Goal: Information Seeking & Learning: Learn about a topic

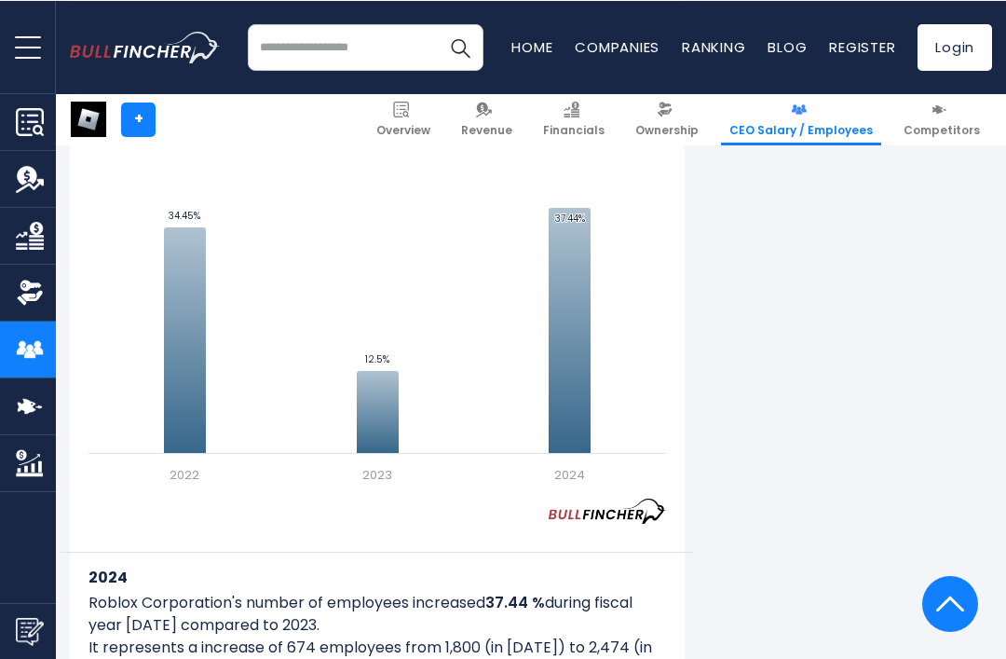
scroll to position [1212, 0]
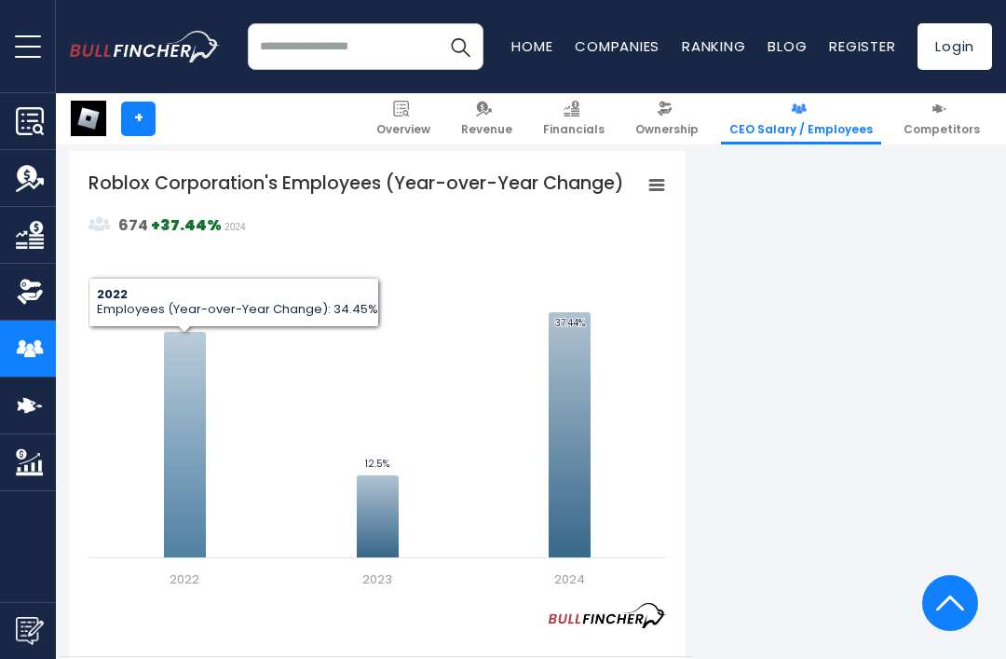
click at [171, 415] on icon "Roblox Corporation's Employees (Year-over-Year Change)" at bounding box center [185, 445] width 42 height 226
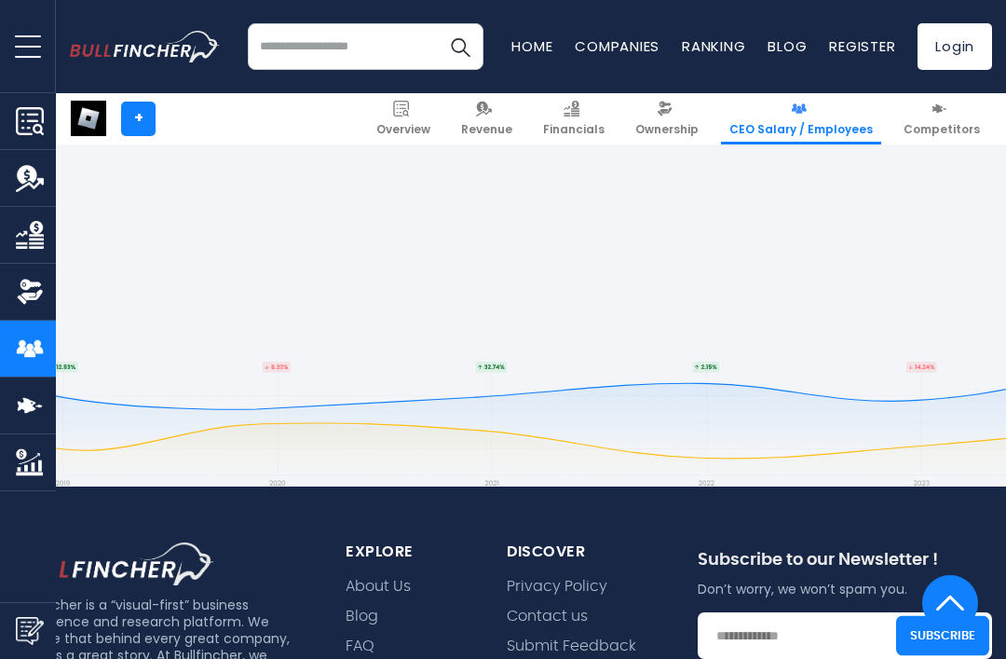
scroll to position [3271, 0]
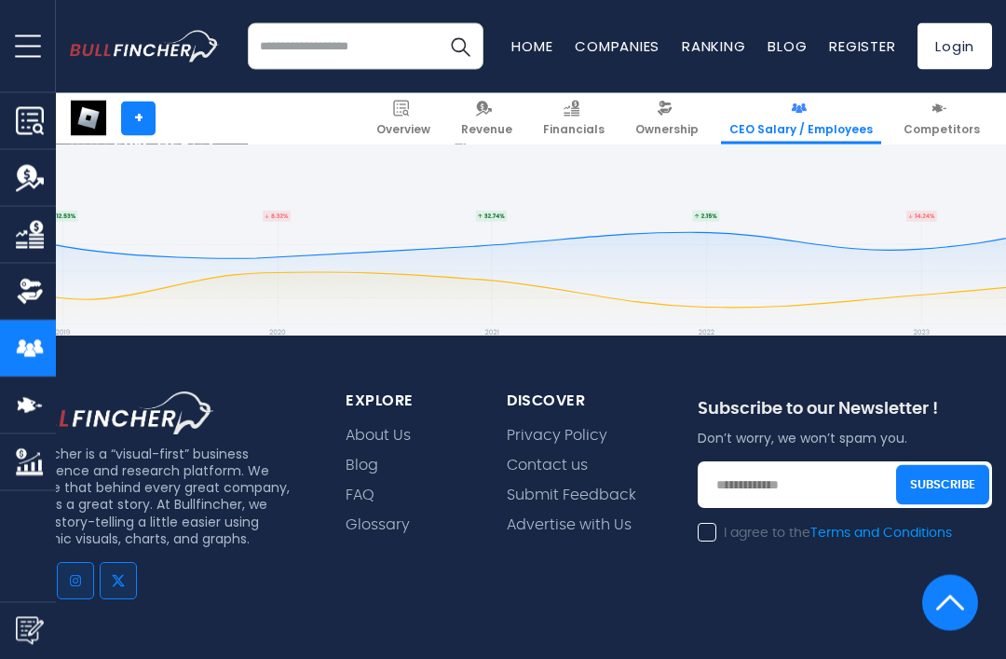
click at [787, 258] on footer "Bullfincher is a “visual-first” business intelligence and research platform. We…" at bounding box center [503, 551] width 1006 height 828
click at [725, 242] on footer "Bullfincher is a “visual-first” business intelligence and research platform. We…" at bounding box center [503, 550] width 1006 height 828
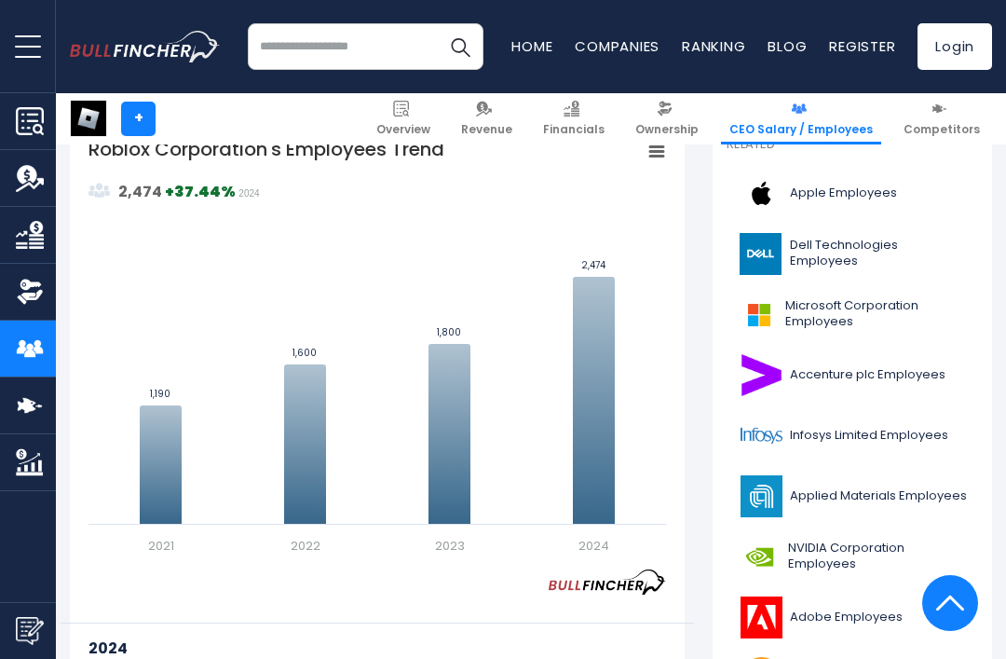
scroll to position [512, 0]
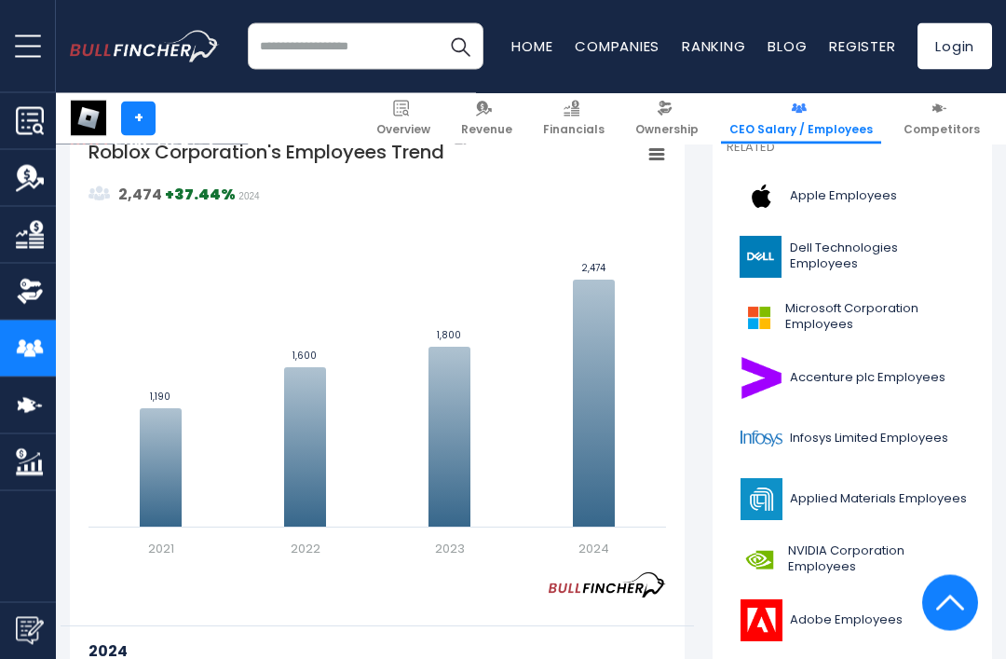
click at [187, 404] on rect "Roblox Corporation's Employees Trend" at bounding box center [378, 349] width 578 height 419
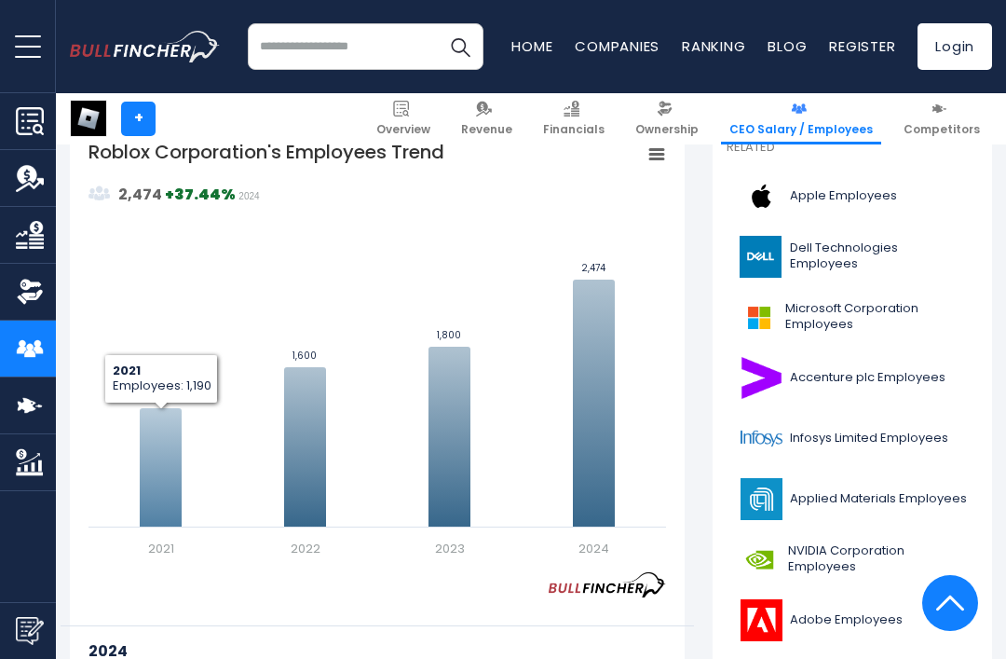
click at [163, 459] on icon "Roblox Corporation's Employees Trend" at bounding box center [161, 467] width 42 height 118
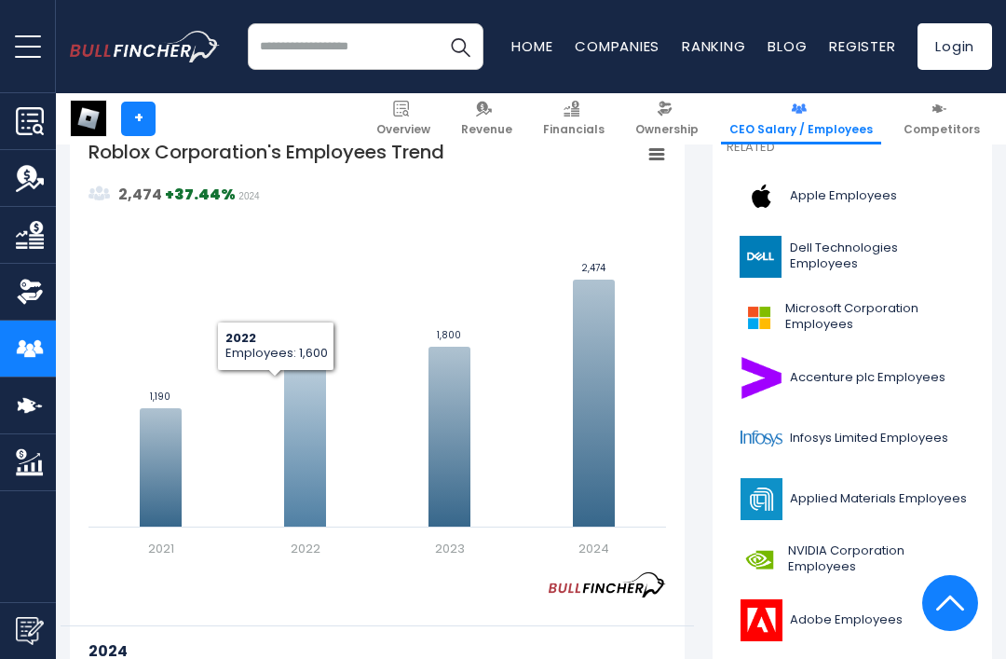
click at [321, 443] on icon "Roblox Corporation's Employees Trend" at bounding box center [305, 446] width 42 height 159
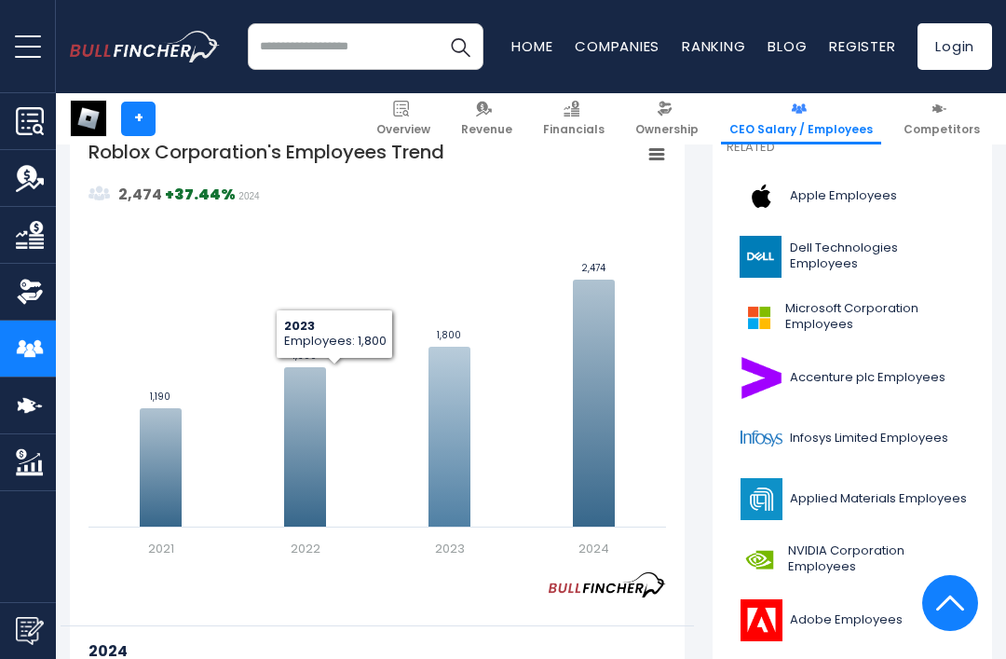
click at [459, 408] on icon "Roblox Corporation's Employees Trend" at bounding box center [450, 437] width 42 height 180
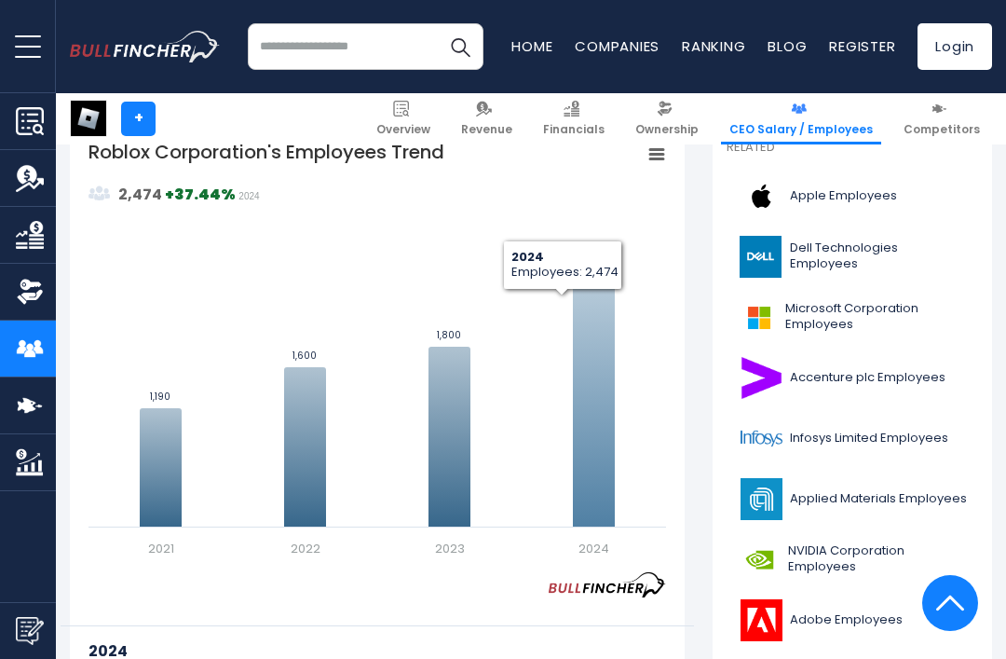
click at [605, 324] on icon "Roblox Corporation's Employees Trend" at bounding box center [594, 403] width 42 height 247
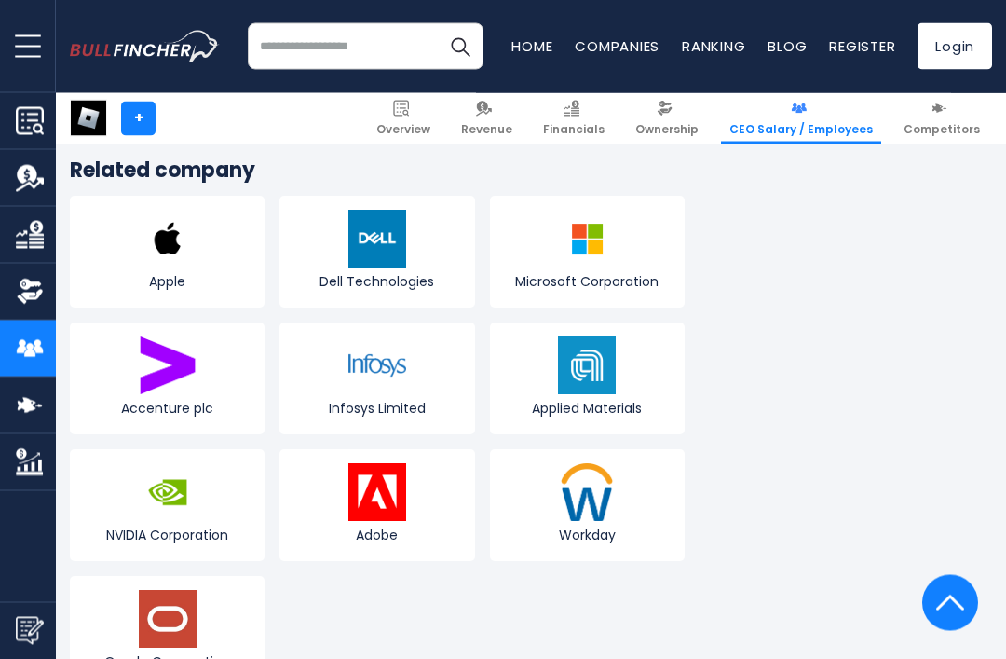
scroll to position [2539, 0]
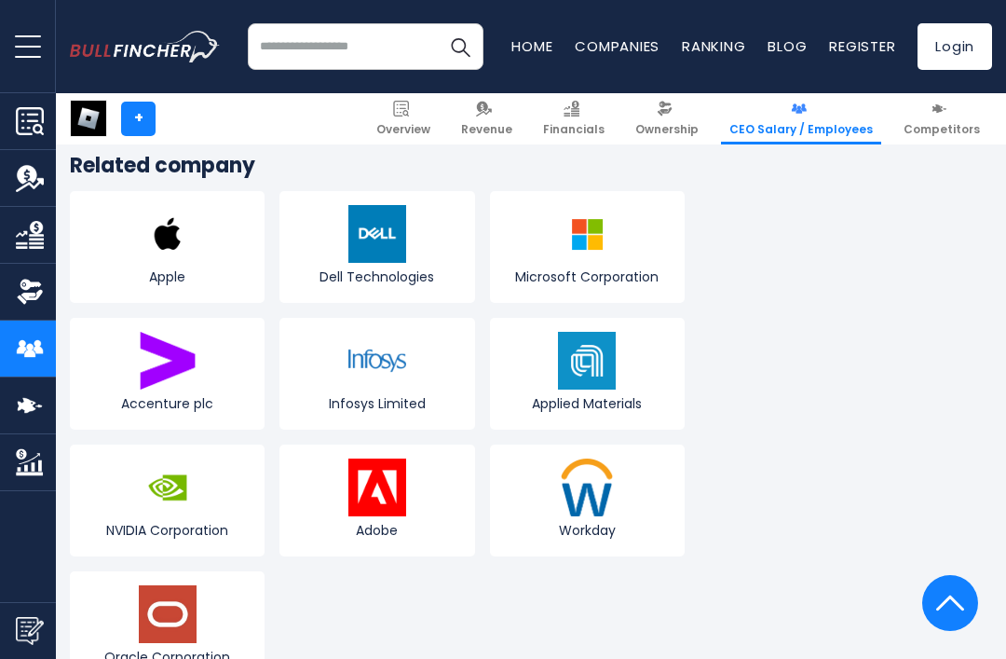
click at [144, 252] on img at bounding box center [168, 234] width 58 height 58
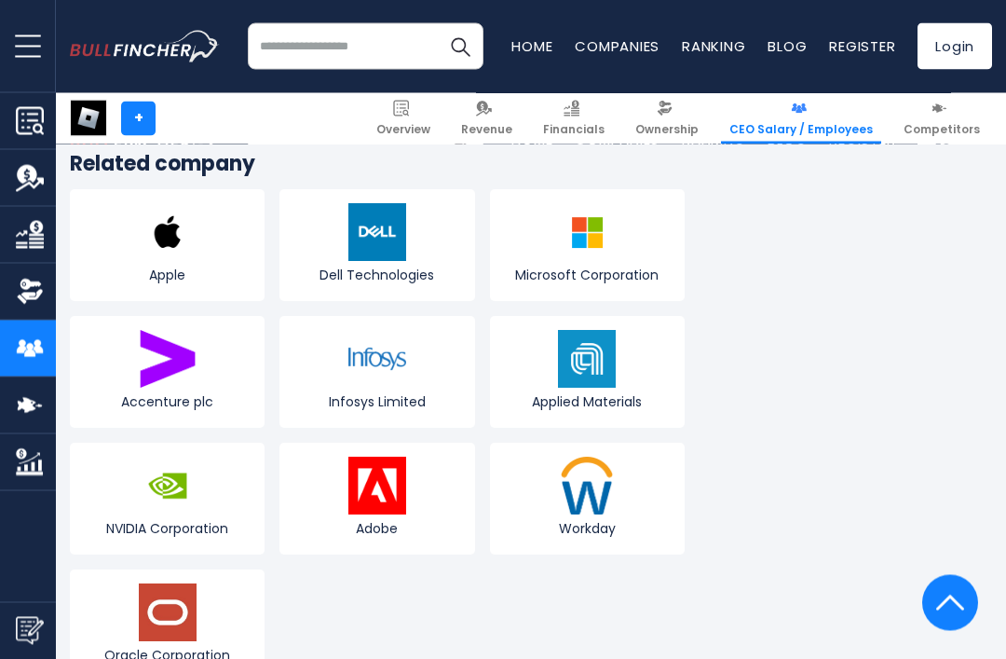
scroll to position [2539, 0]
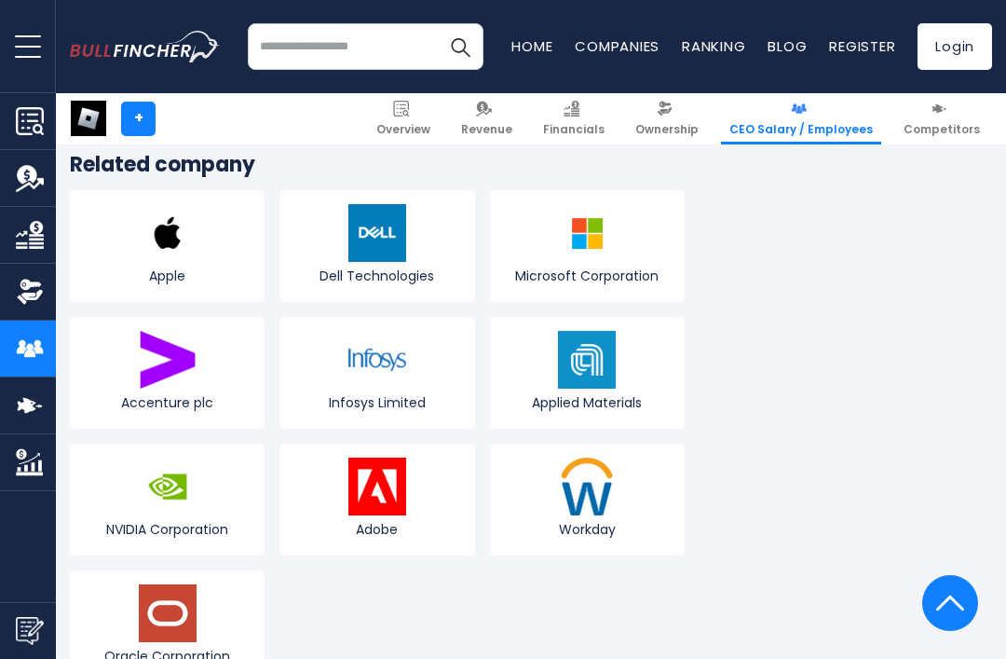
click at [339, 277] on span "Dell Technologies" at bounding box center [376, 275] width 185 height 17
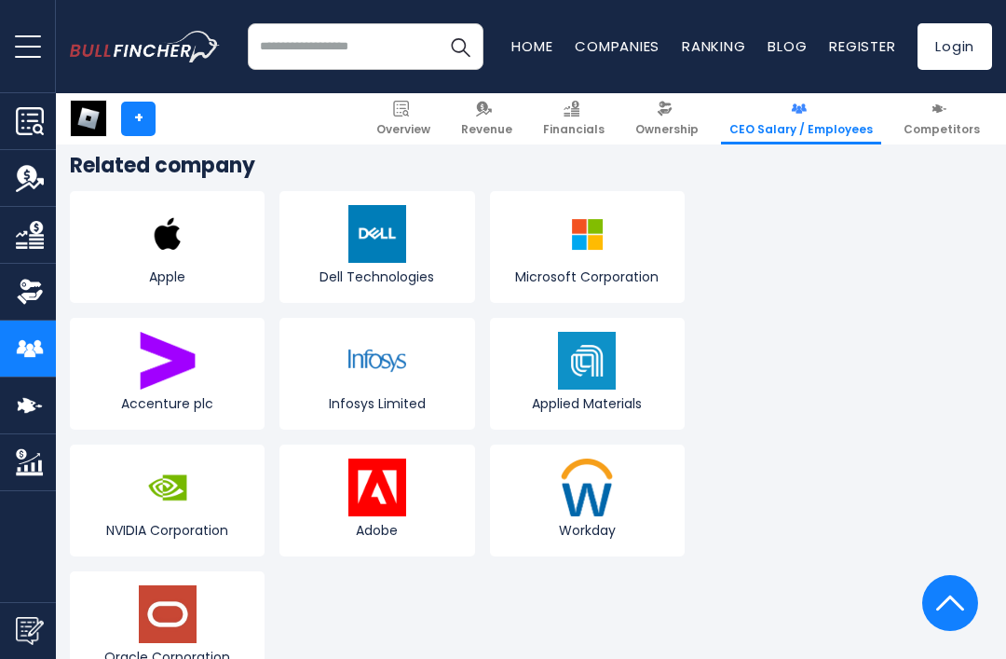
scroll to position [2405, 0]
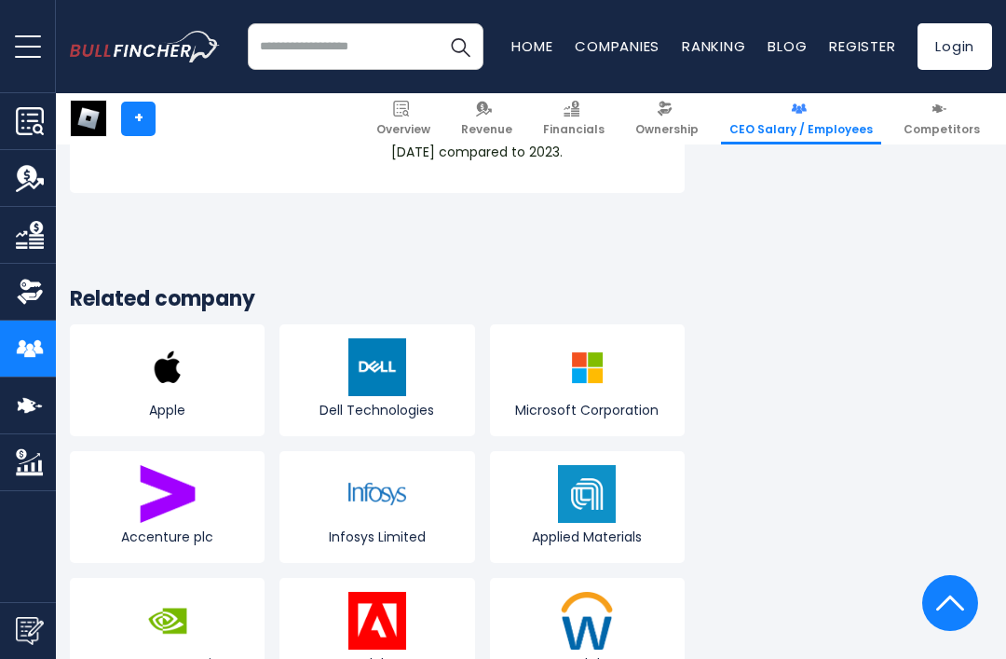
click at [317, 369] on link "Dell Technologies" at bounding box center [377, 380] width 195 height 112
click at [650, 352] on link "Microsoft Corporation" at bounding box center [587, 380] width 195 height 112
click at [194, 491] on img at bounding box center [168, 494] width 58 height 58
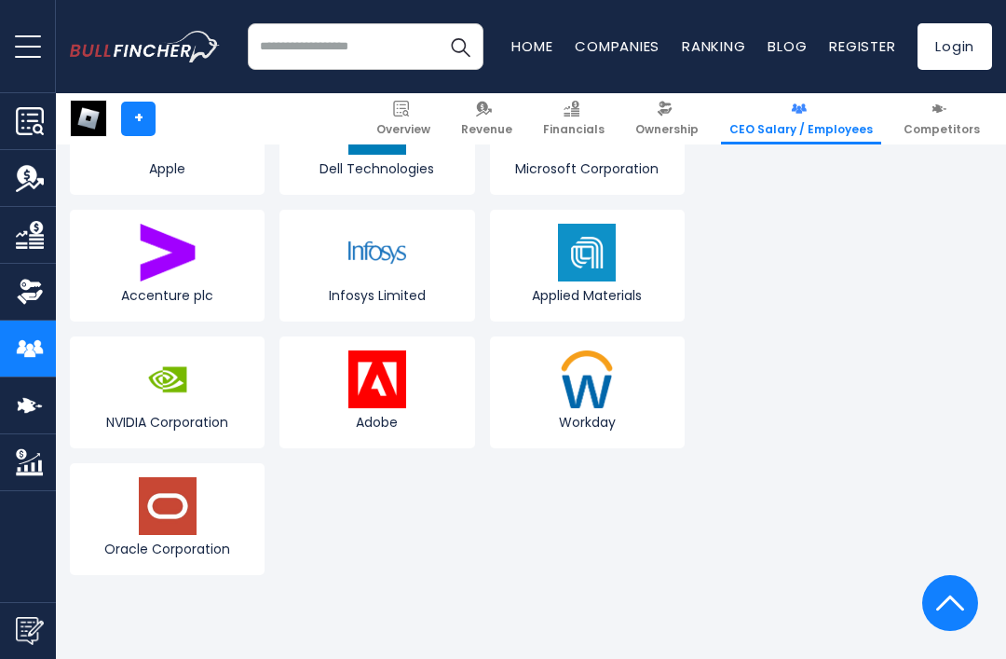
click at [347, 271] on link "Infosys Limited" at bounding box center [377, 266] width 195 height 112
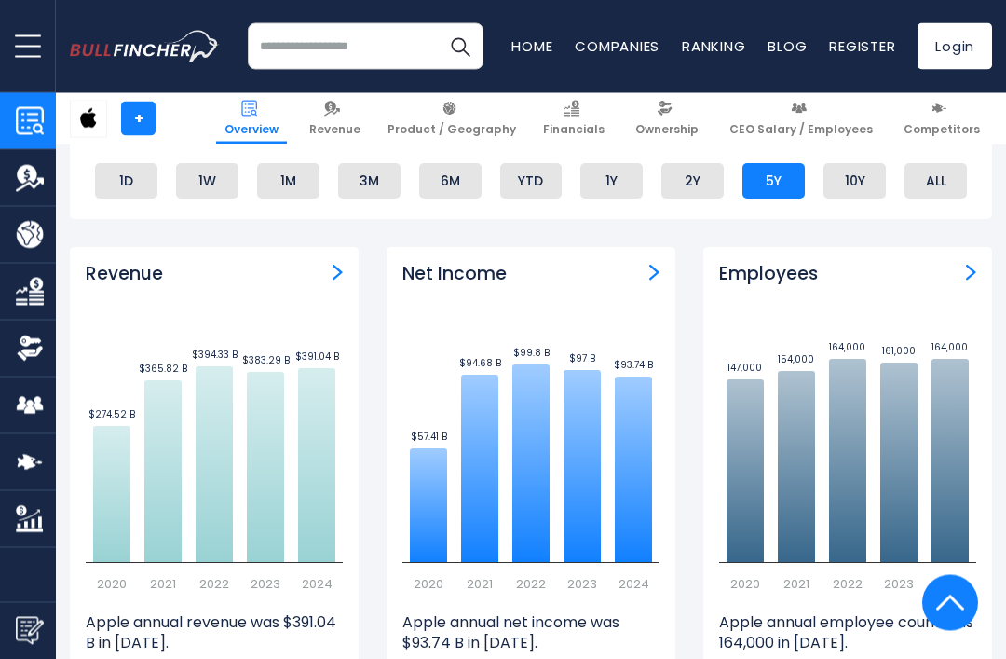
scroll to position [1135, 0]
click at [907, 282] on div "Employees Created with Highcharts 12.1.2 147,000 ​ 147,000 154,000 ​ 154,000 16…" at bounding box center [848, 458] width 289 height 422
click at [940, 272] on div "Employees" at bounding box center [847, 274] width 257 height 23
click at [940, 271] on div "Employees" at bounding box center [847, 274] width 257 height 23
click at [966, 271] on img "Employees" at bounding box center [971, 272] width 10 height 17
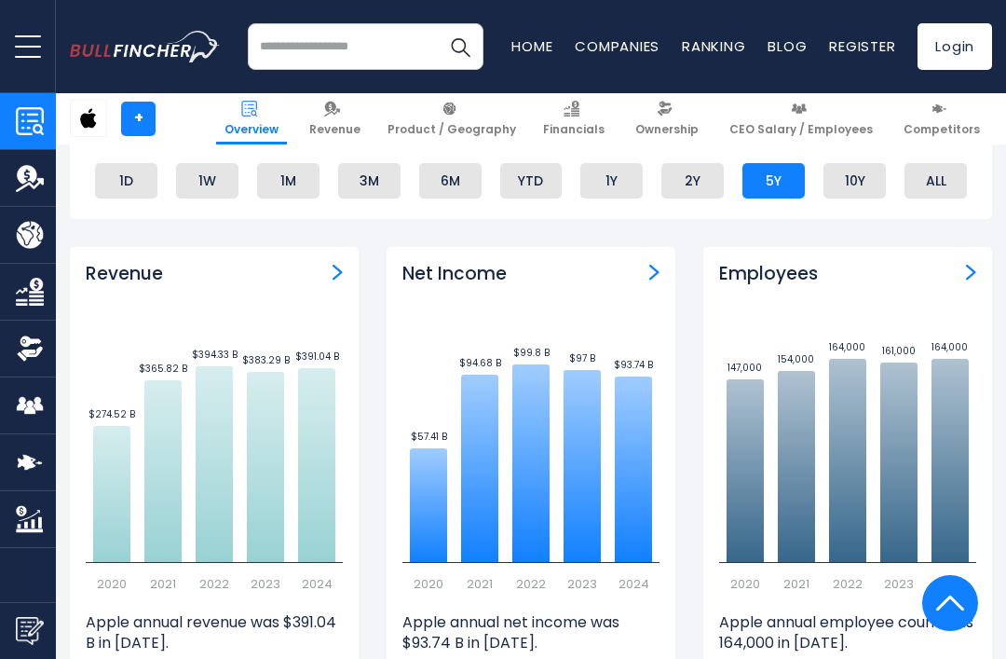
click at [975, 264] on img "Employees" at bounding box center [971, 272] width 10 height 17
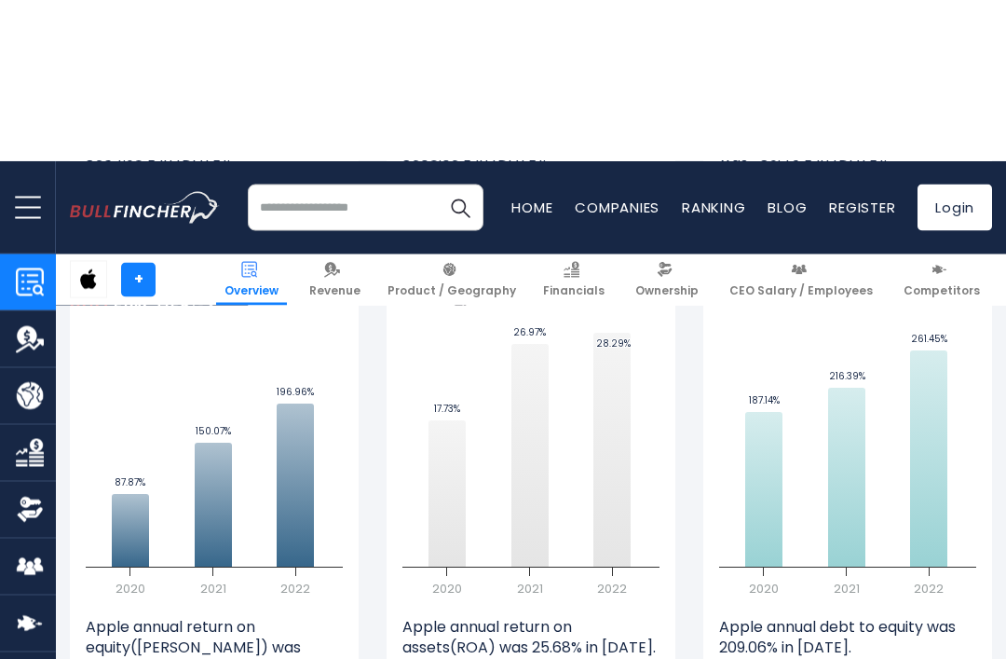
scroll to position [3608, 0]
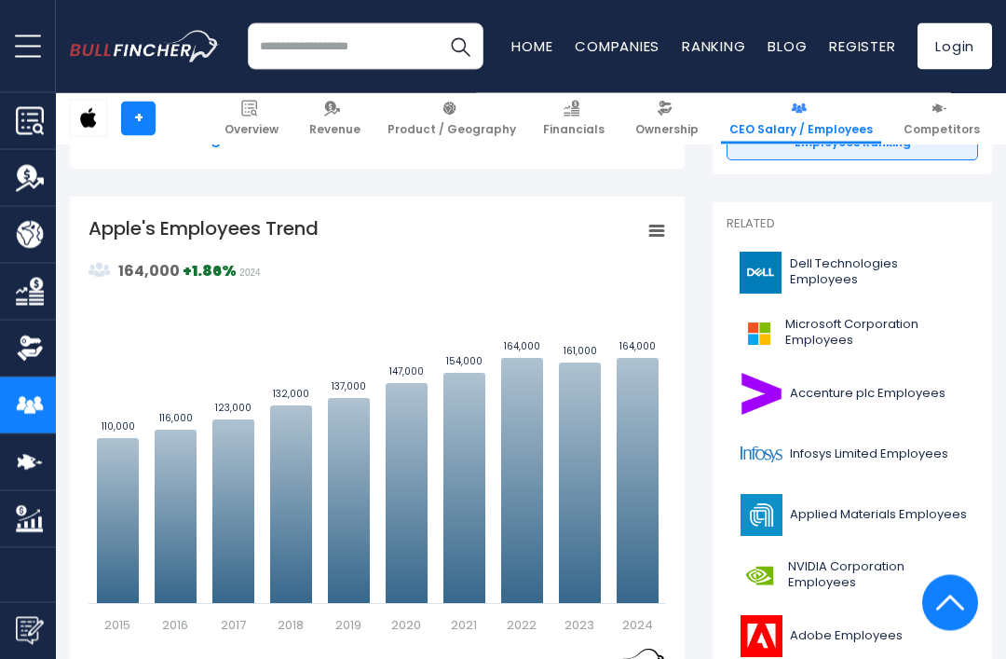
scroll to position [436, 0]
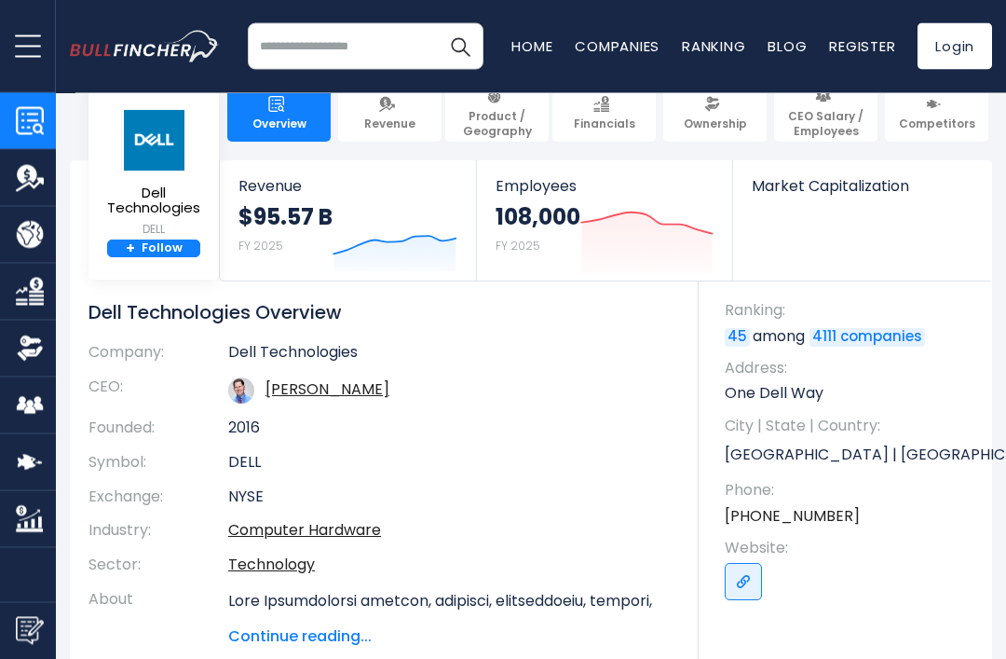
scroll to position [35, 0]
click at [828, 100] on img at bounding box center [823, 97] width 16 height 16
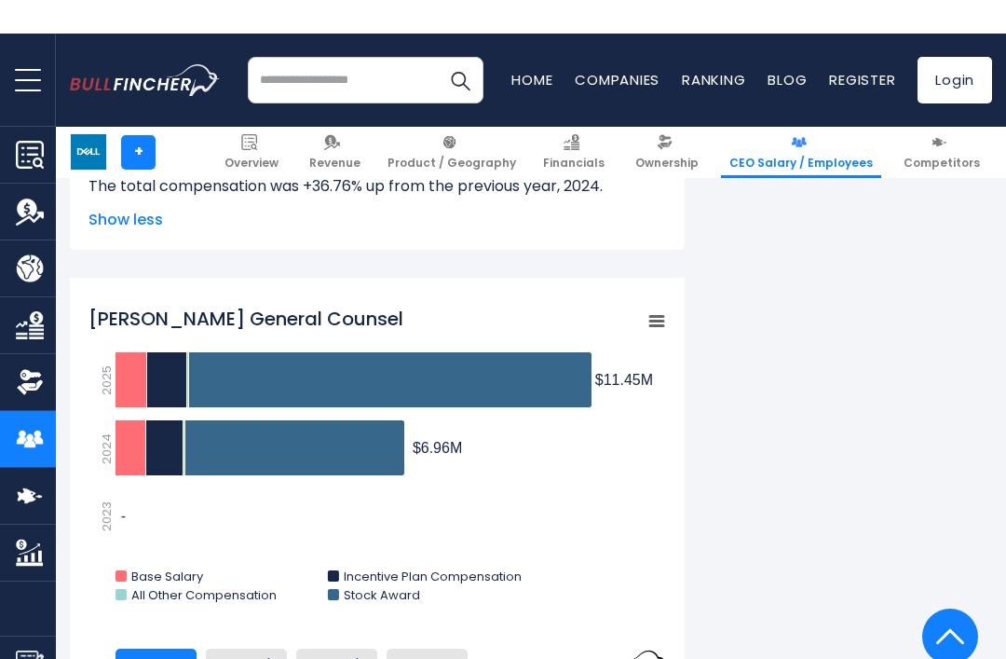
scroll to position [1633, 0]
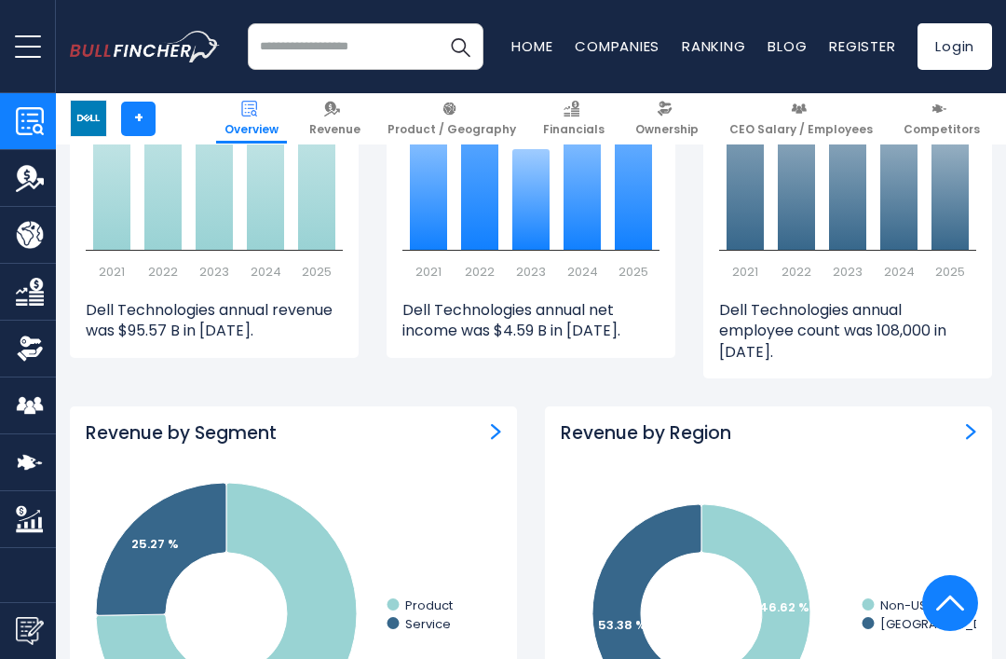
scroll to position [1446, 0]
click at [844, 288] on div "Employees Created with Highcharts 12.1.2 158,000 ​ 158,000 133,000 ​ 133,000 13…" at bounding box center [848, 158] width 289 height 444
click at [840, 319] on p "Dell Technologies annual employee count was 108,000 in 2025." at bounding box center [847, 332] width 257 height 62
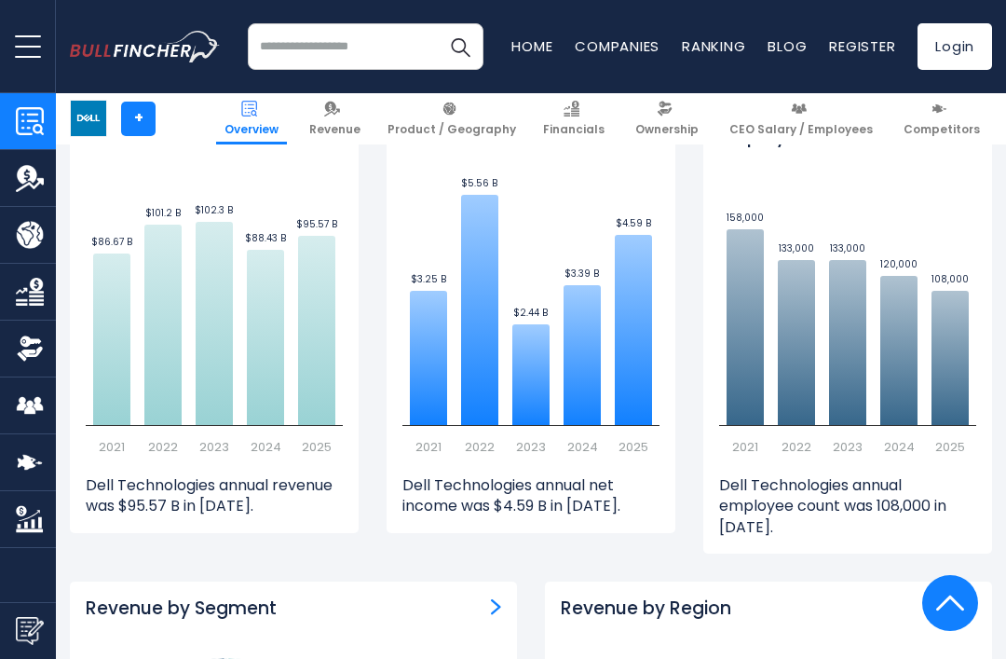
click at [921, 192] on icon "Created with Highcharts 12.1.2 158,000 ​ 158,000 133,000 ​ 133,000 133,000 ​ 13…" at bounding box center [847, 317] width 257 height 280
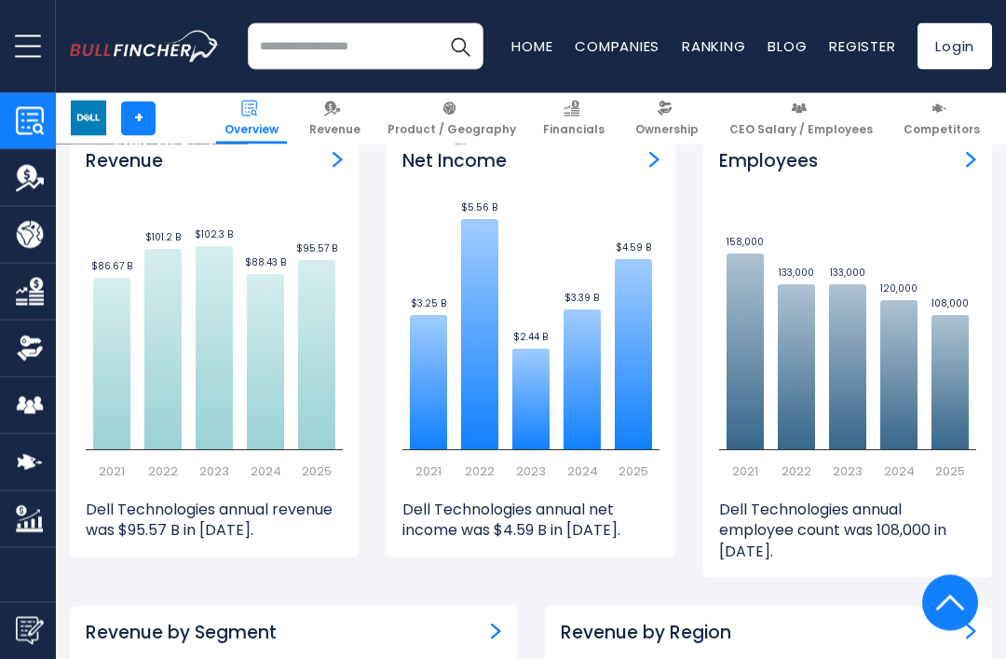
scroll to position [1158, 0]
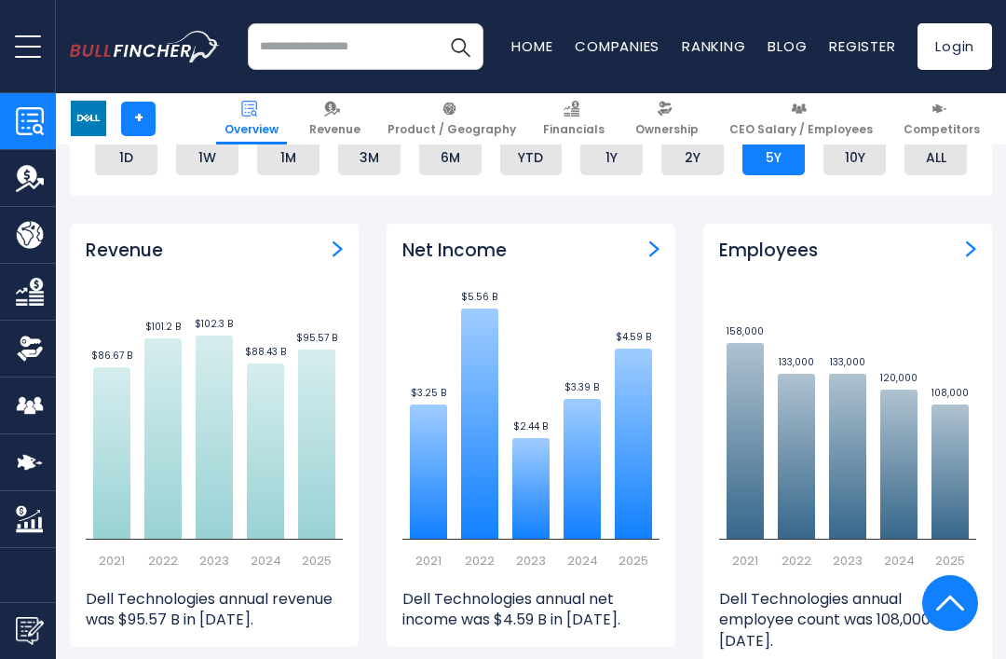
click at [936, 226] on div "Employees Created with Highcharts 12.1.2 158,000 ​ 158,000 133,000 ​ 133,000 13…" at bounding box center [848, 446] width 289 height 444
click at [963, 239] on div "Employees" at bounding box center [847, 250] width 257 height 23
click at [972, 245] on img "Employees" at bounding box center [971, 248] width 10 height 17
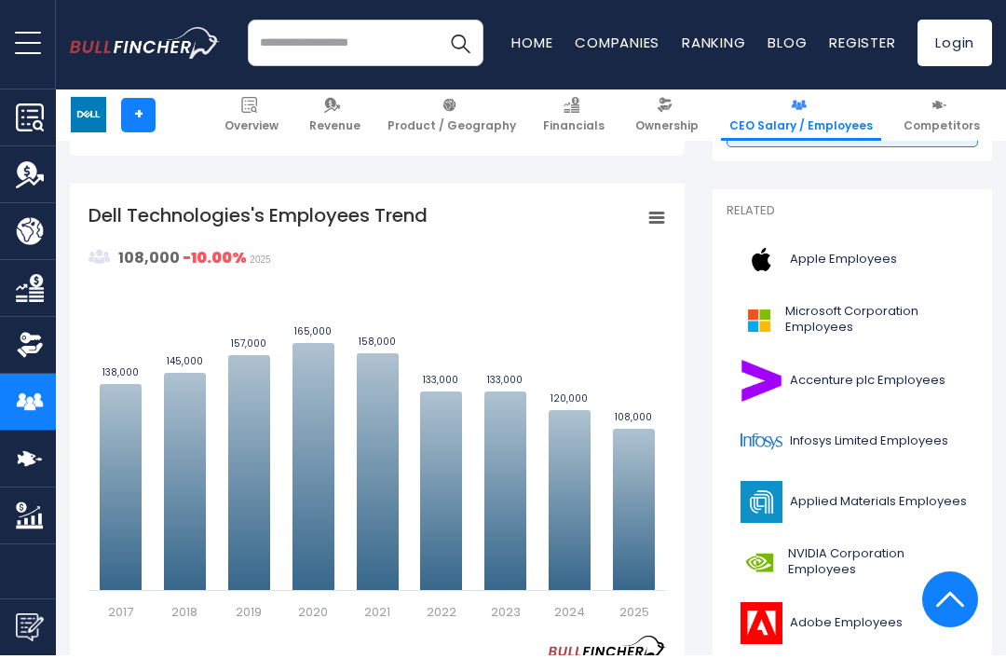
scroll to position [450, 0]
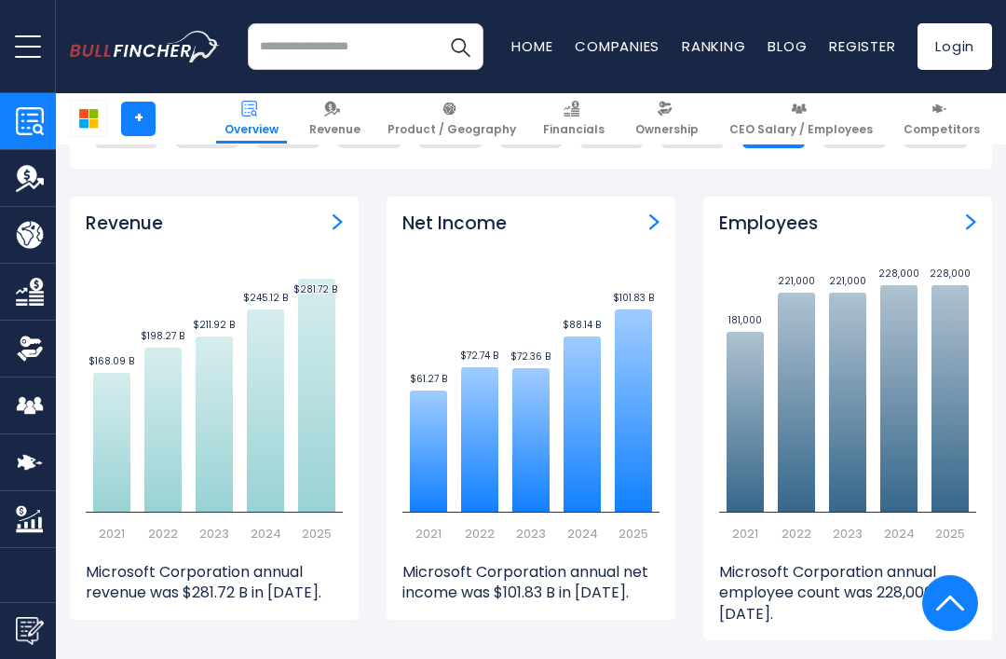
scroll to position [1174, 0]
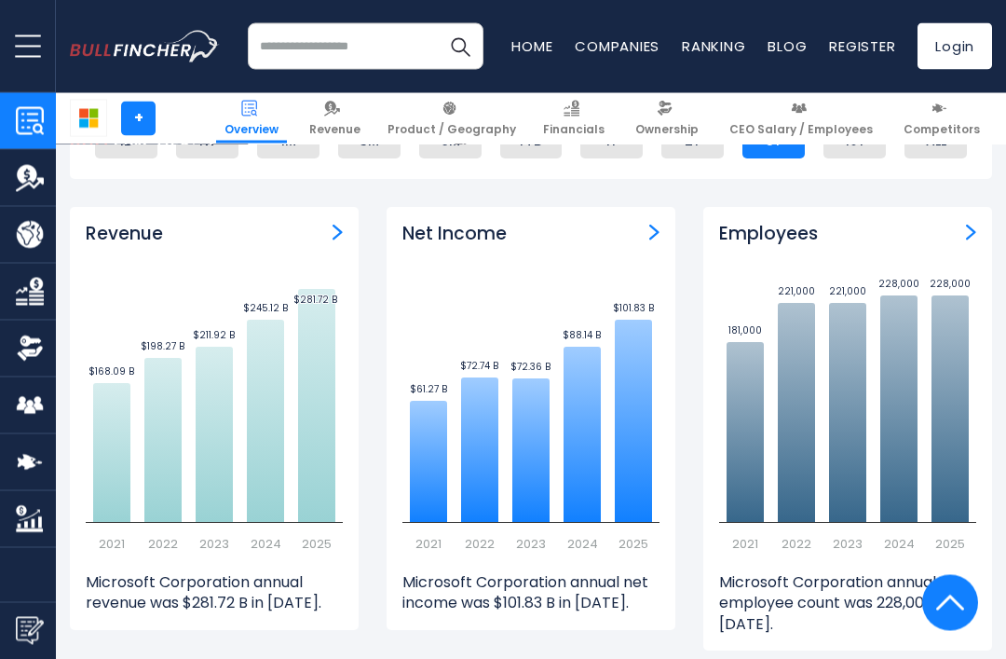
click at [972, 225] on img "Employees" at bounding box center [971, 233] width 10 height 17
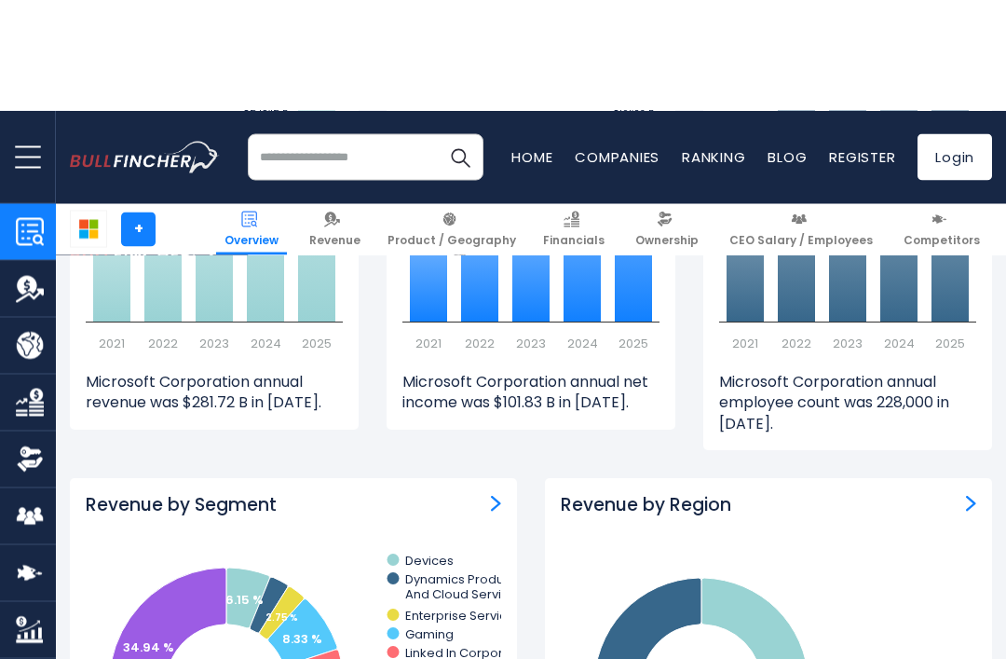
scroll to position [1375, 0]
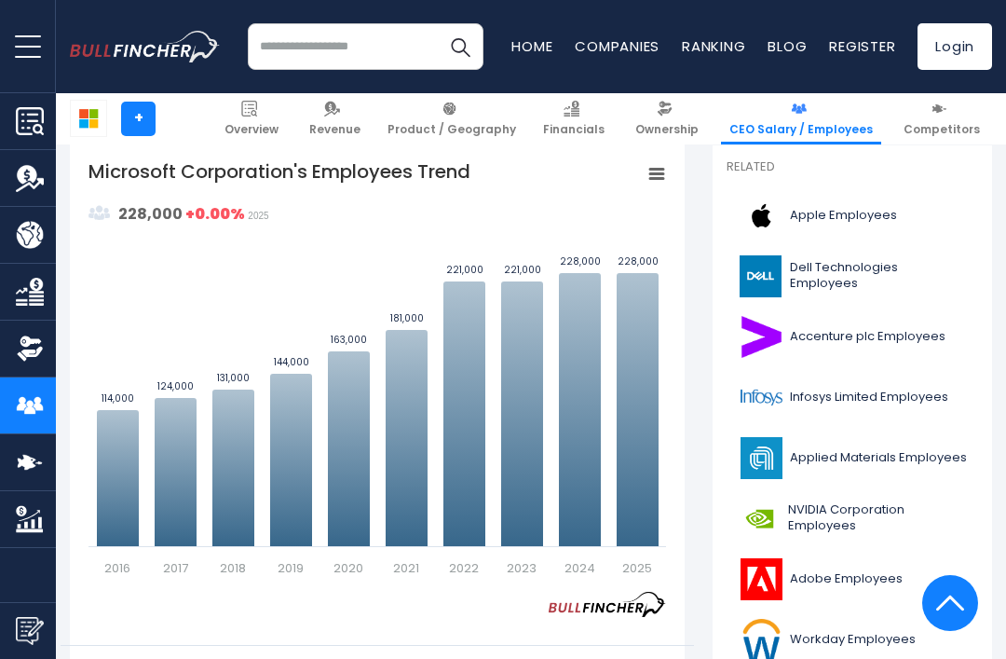
scroll to position [492, 0]
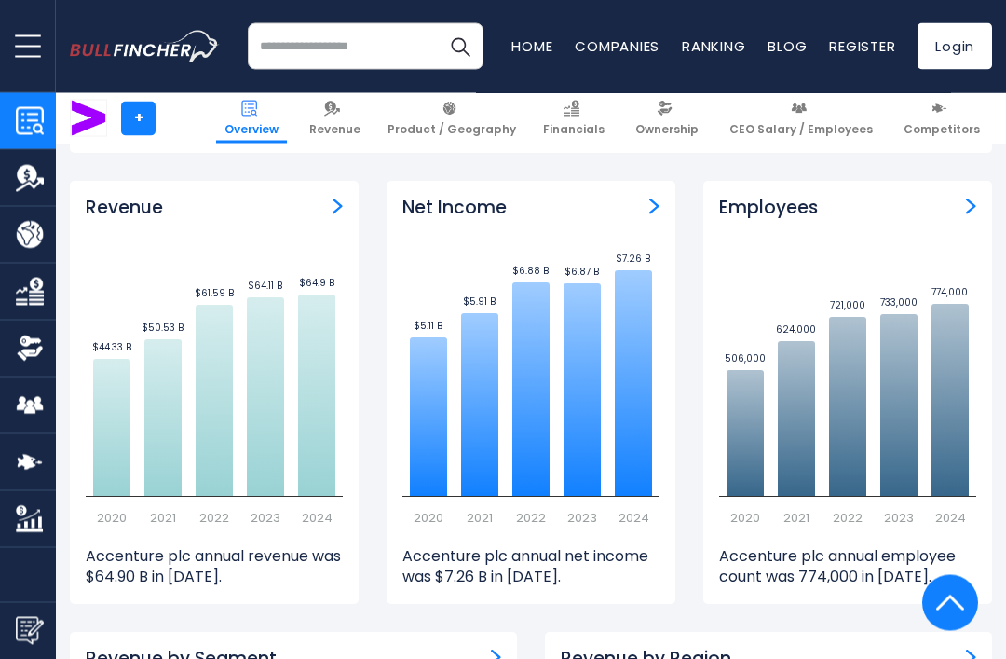
scroll to position [1197, 0]
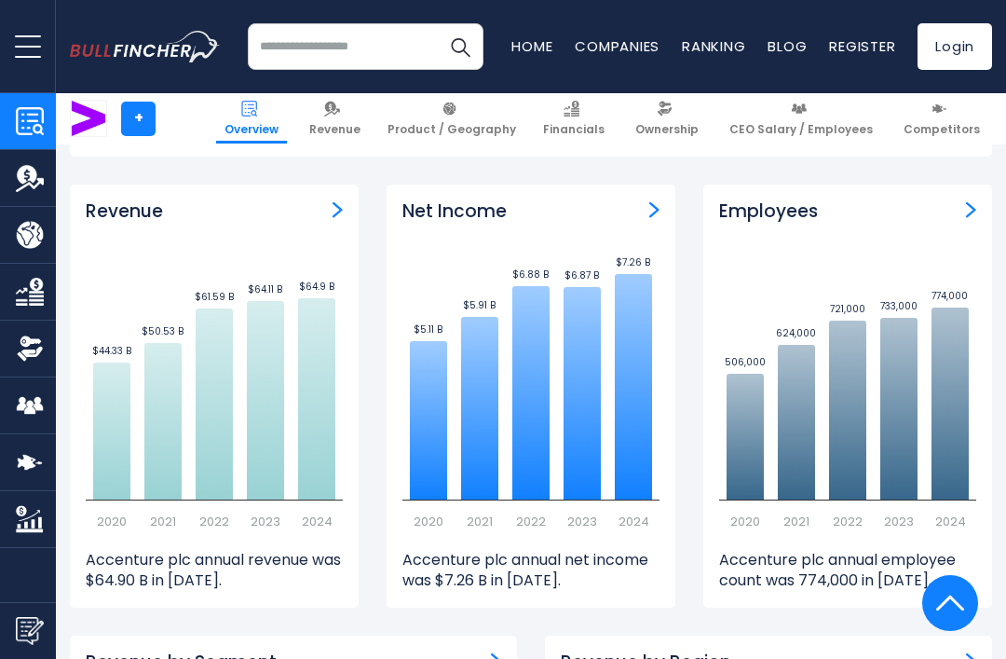
click at [968, 191] on div "Employees Created with Highcharts 12.1.2 506,000 ​ 506,000 624,000 ​ 624,000 72…" at bounding box center [848, 396] width 289 height 422
click at [967, 206] on img "Employees" at bounding box center [971, 209] width 10 height 17
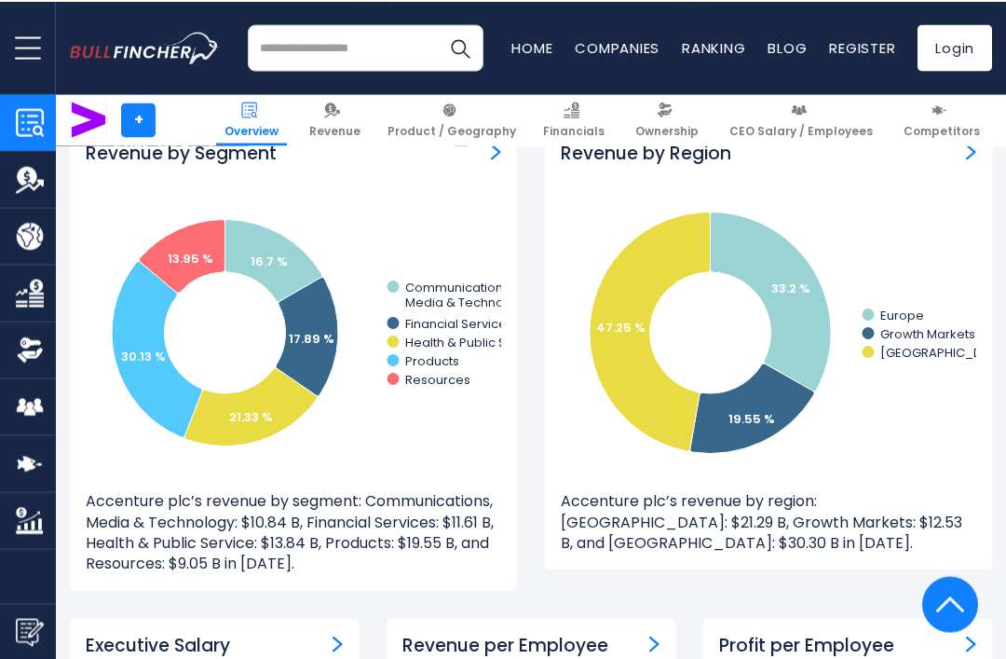
scroll to position [1565, 0]
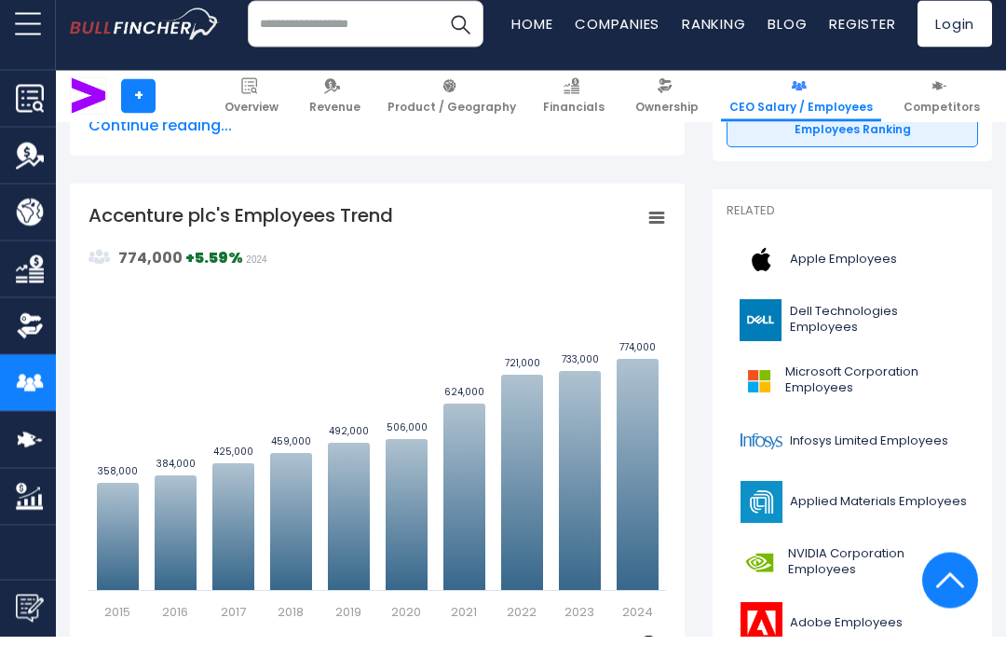
scroll to position [449, 0]
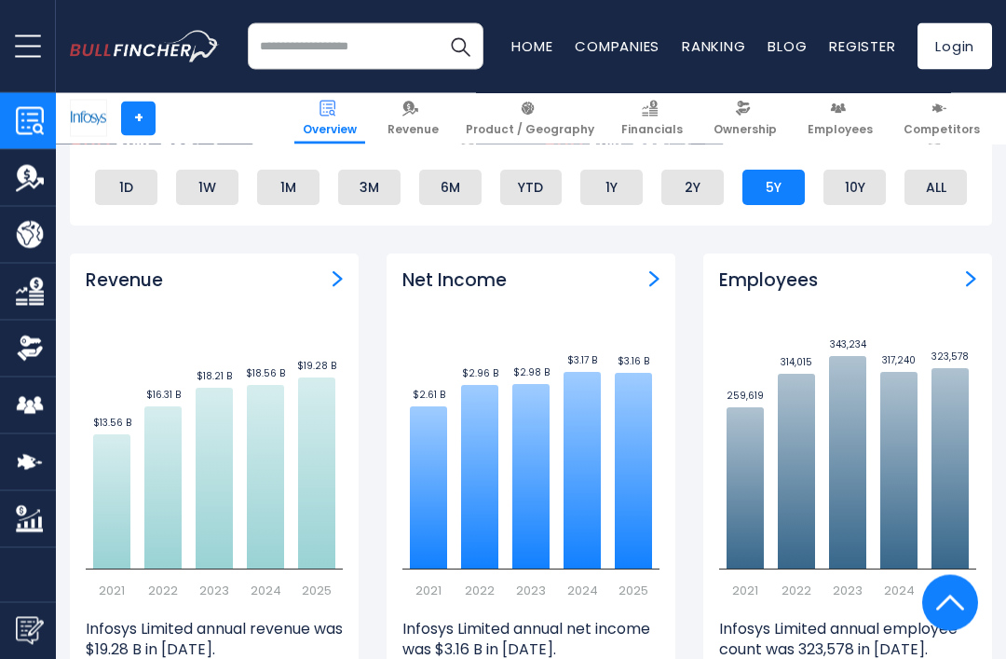
scroll to position [1094, 0]
click at [882, 269] on div "Employees" at bounding box center [847, 280] width 257 height 23
click at [914, 274] on div "Employees" at bounding box center [847, 280] width 257 height 23
click at [972, 270] on img "Employees" at bounding box center [971, 278] width 10 height 17
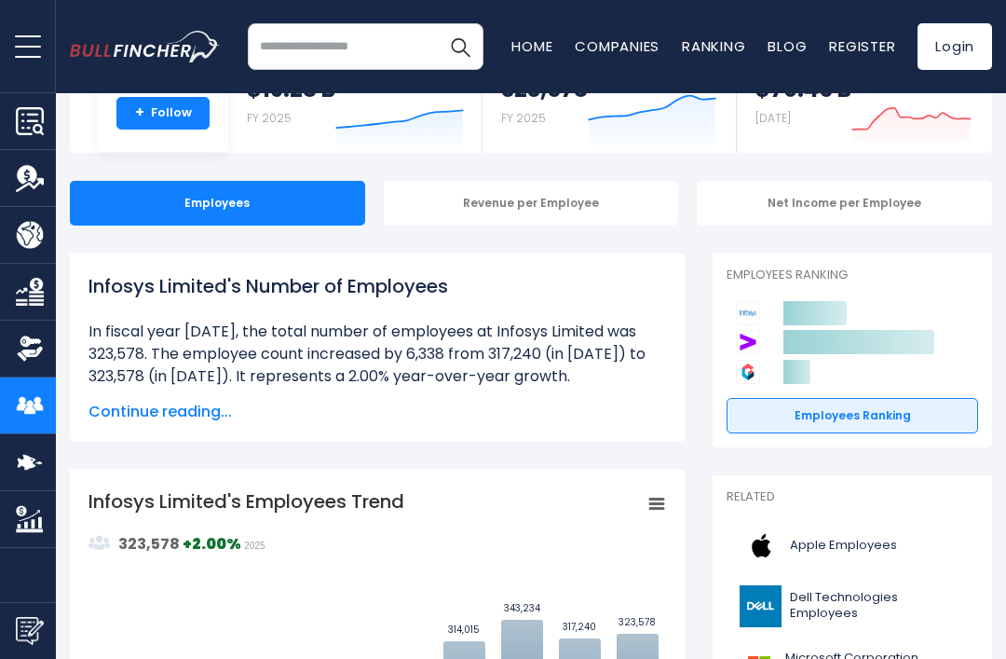
scroll to position [118, 0]
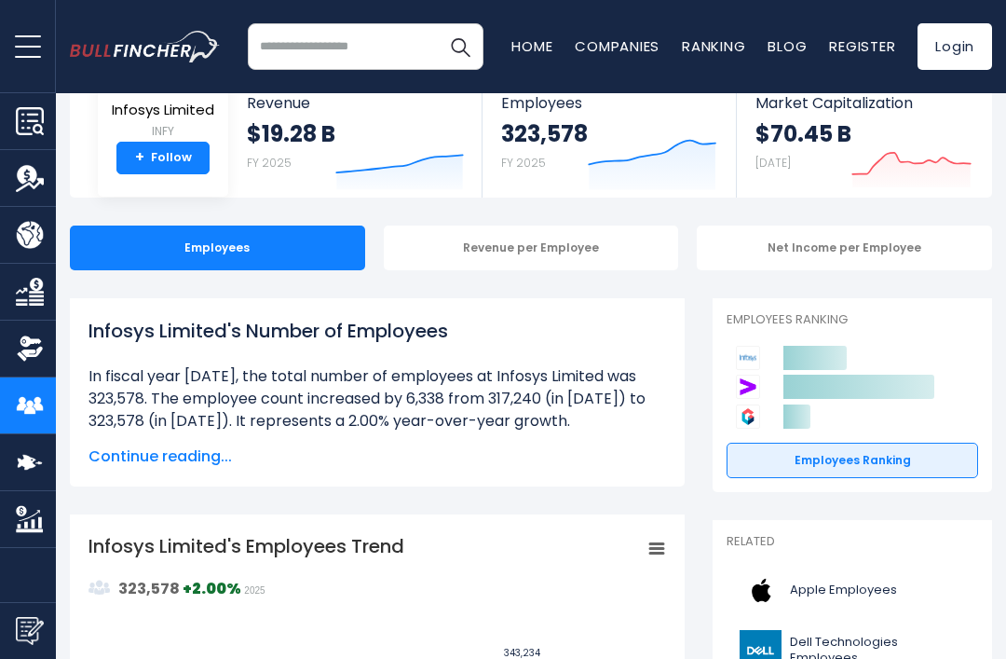
click at [836, 235] on div "Net Income per Employee" at bounding box center [844, 248] width 295 height 45
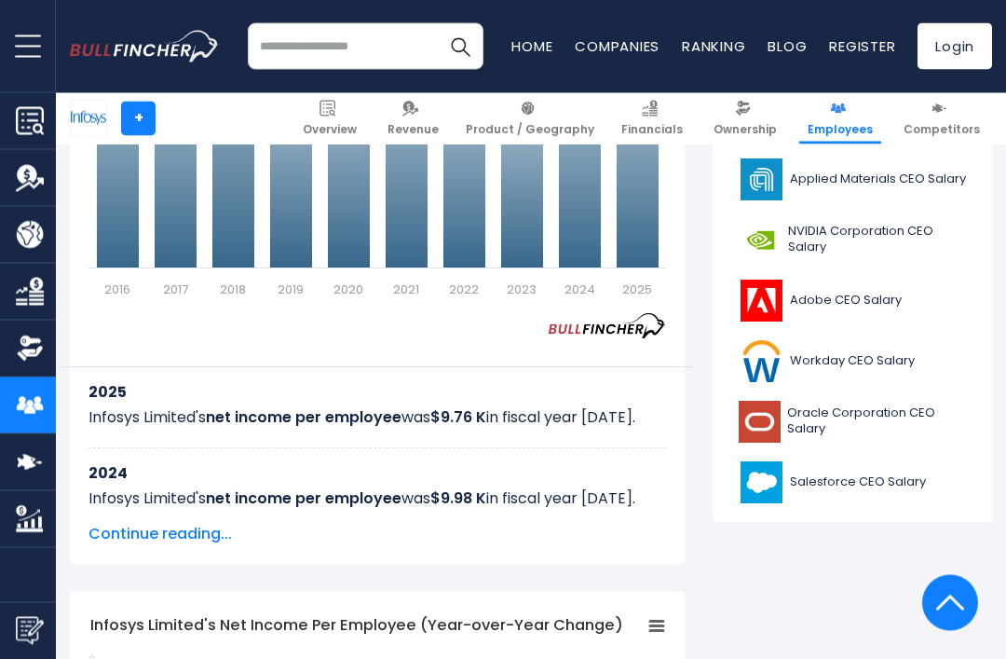
scroll to position [772, 0]
click at [846, 419] on span "Oracle Corporation CEO Salary" at bounding box center [877, 421] width 180 height 32
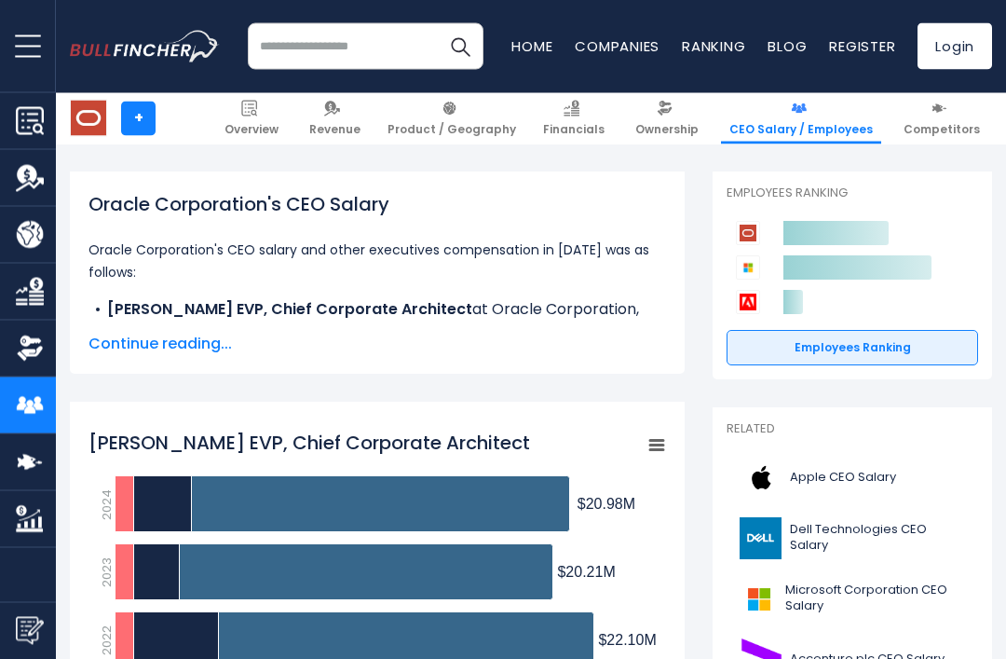
scroll to position [227, 0]
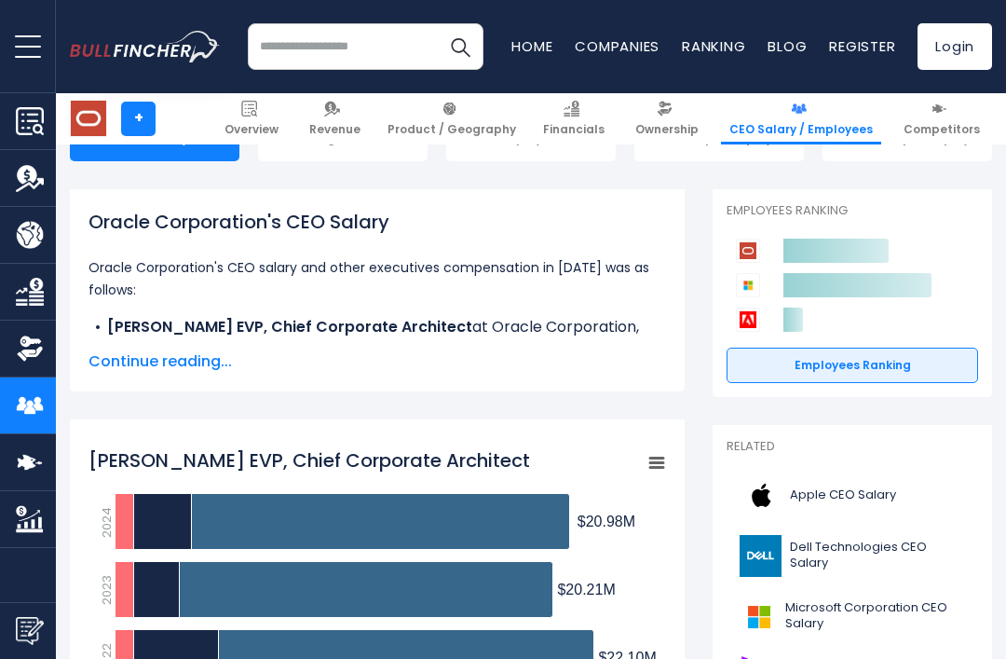
click at [859, 356] on link "Employees Ranking" at bounding box center [853, 365] width 252 height 35
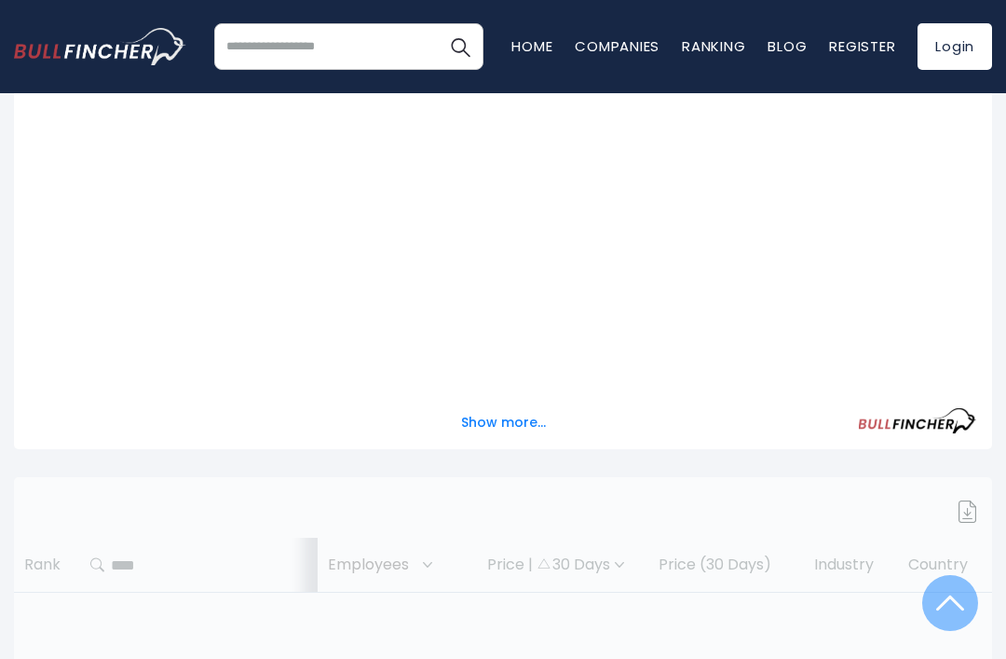
scroll to position [658, 0]
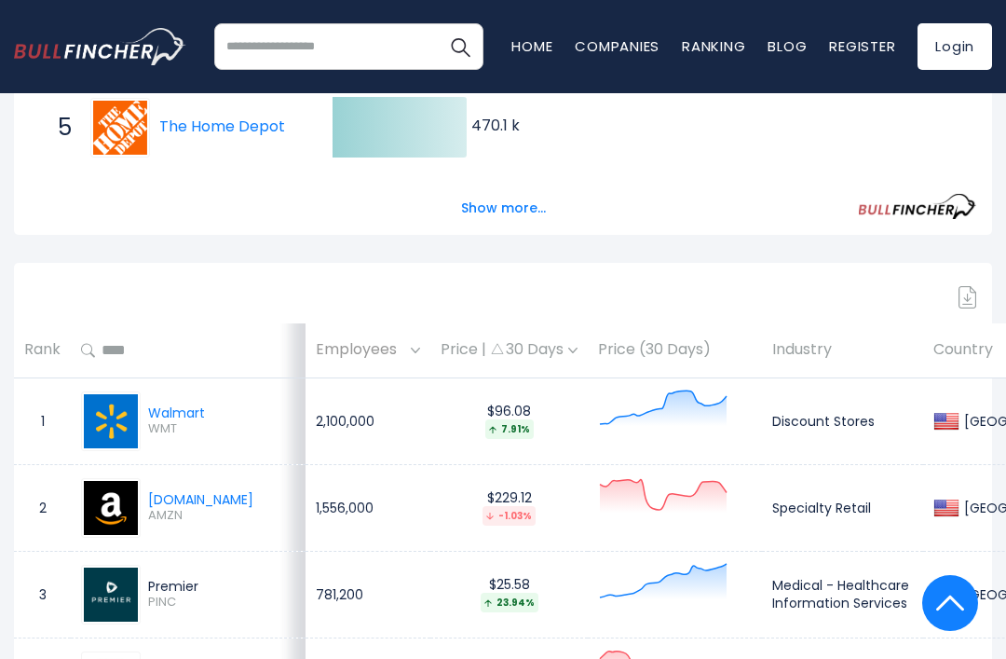
click at [179, 421] on span "WMT" at bounding box center [176, 429] width 57 height 16
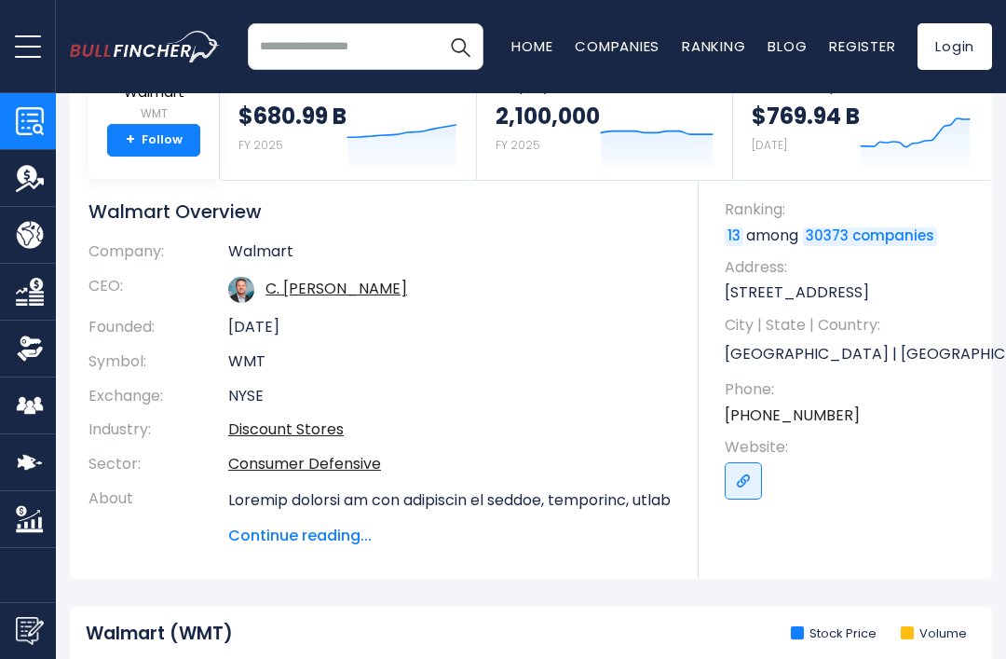
scroll to position [257, 0]
